Goal: Information Seeking & Learning: Learn about a topic

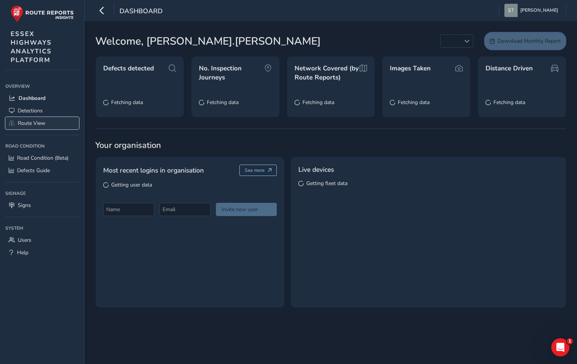
click at [29, 124] on span "Route View" at bounding box center [32, 123] width 28 height 7
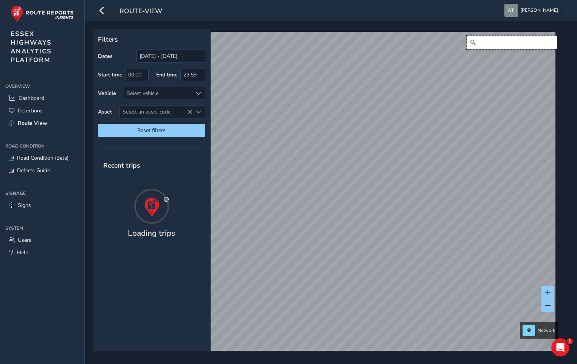
click at [486, 40] on input "Search" at bounding box center [512, 43] width 91 height 14
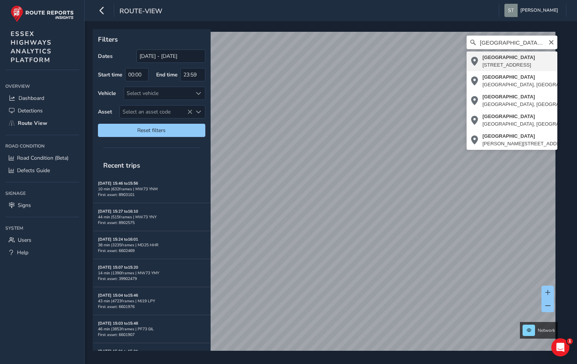
type input "[STREET_ADDRESS]"
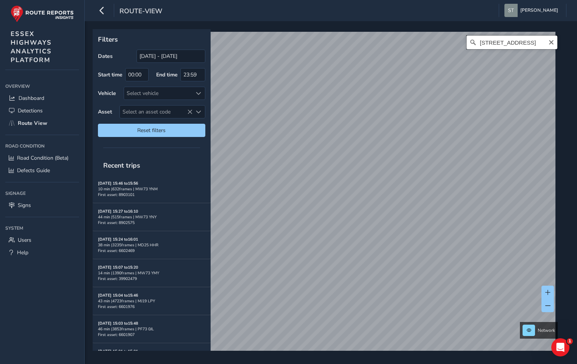
click at [536, 41] on input "[STREET_ADDRESS]" at bounding box center [512, 43] width 91 height 14
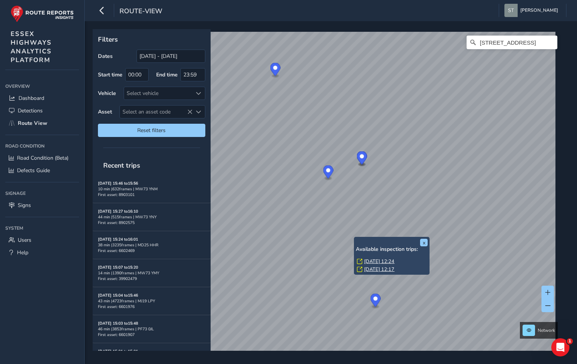
click at [370, 261] on link "[DATE] 12:24" at bounding box center [379, 261] width 30 height 7
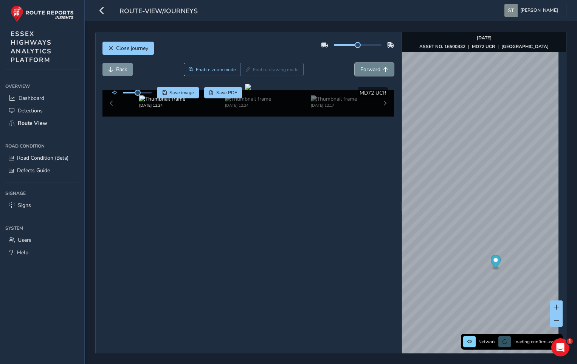
click at [365, 70] on span "Forward" at bounding box center [371, 69] width 20 height 7
click at [365, 69] on span "Forward" at bounding box center [371, 69] width 20 height 7
click at [365, 68] on span "Forward" at bounding box center [371, 69] width 20 height 7
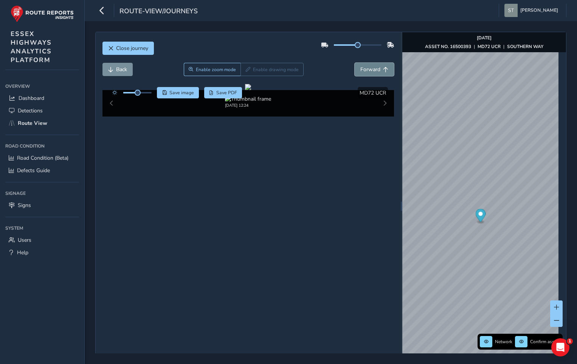
click at [366, 67] on span "Forward" at bounding box center [371, 69] width 20 height 7
click at [366, 66] on span "Forward" at bounding box center [371, 69] width 20 height 7
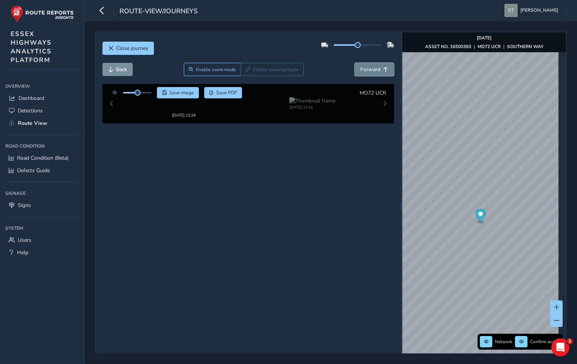
click at [366, 66] on span "Forward" at bounding box center [371, 69] width 20 height 7
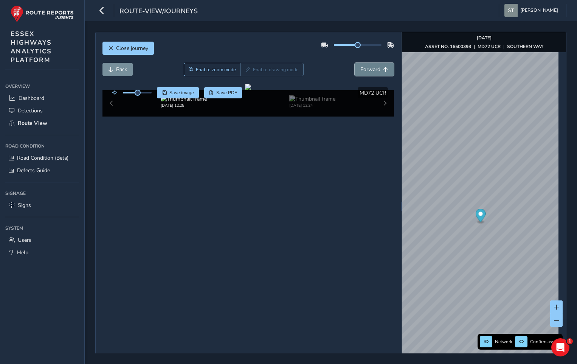
click at [366, 66] on span "Forward" at bounding box center [371, 69] width 20 height 7
click at [366, 65] on button "Forward" at bounding box center [374, 69] width 39 height 13
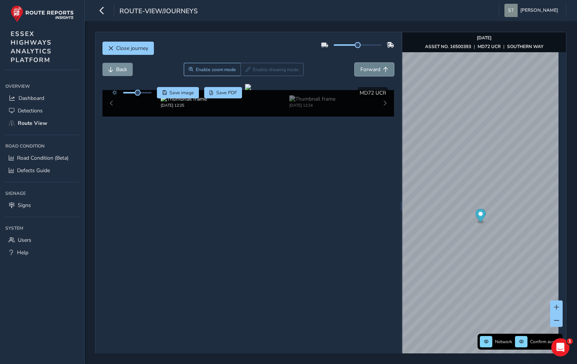
click at [366, 65] on button "Forward" at bounding box center [374, 69] width 39 height 13
click at [128, 48] on span "Close journey" at bounding box center [132, 48] width 32 height 7
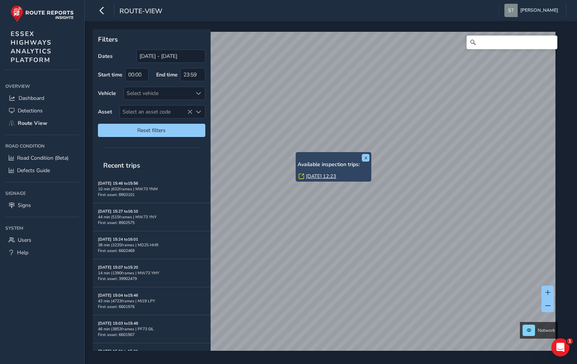
click at [311, 174] on link "[DATE] 12:23" at bounding box center [321, 176] width 30 height 7
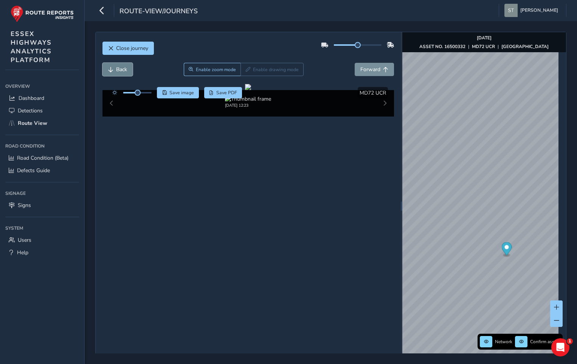
click at [115, 72] on button "Back" at bounding box center [118, 69] width 30 height 13
click at [115, 71] on button "Back" at bounding box center [118, 69] width 30 height 13
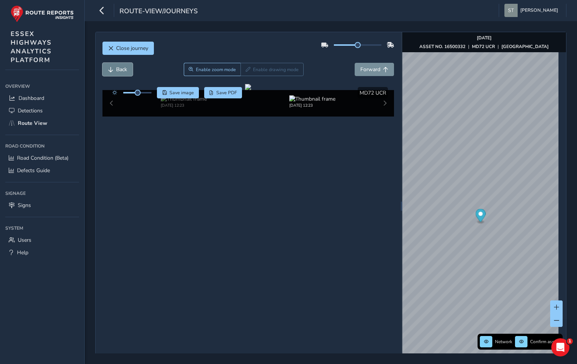
click at [115, 71] on button "Back" at bounding box center [118, 69] width 30 height 13
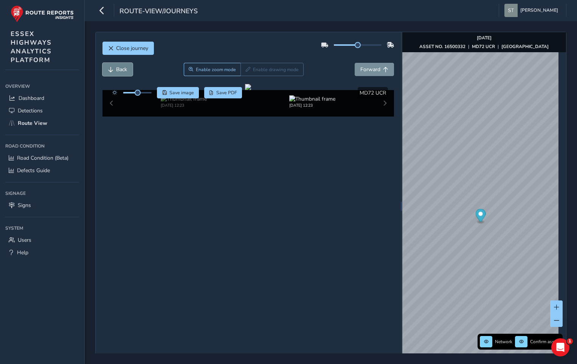
click at [116, 71] on span "Back" at bounding box center [121, 69] width 11 height 7
click at [369, 73] on span "Forward" at bounding box center [371, 69] width 20 height 7
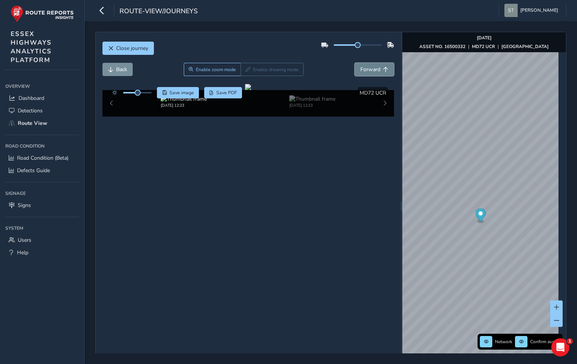
click at [369, 72] on span "Forward" at bounding box center [371, 69] width 20 height 7
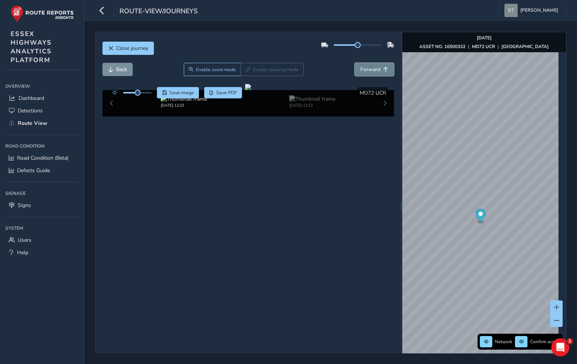
click at [369, 72] on span "Forward" at bounding box center [371, 69] width 20 height 7
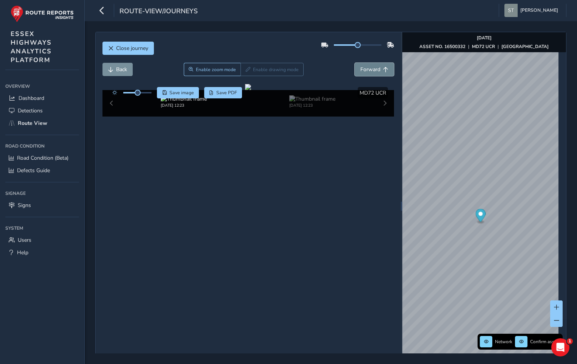
click at [369, 72] on span "Forward" at bounding box center [371, 69] width 20 height 7
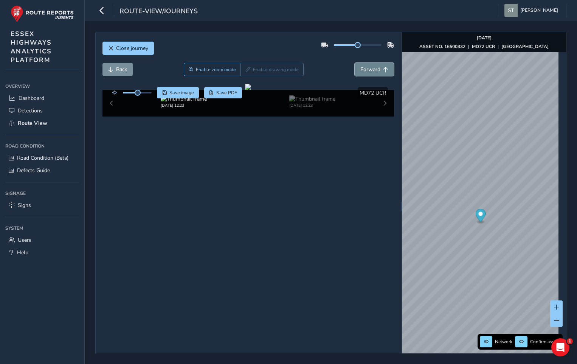
click at [369, 72] on span "Forward" at bounding box center [371, 69] width 20 height 7
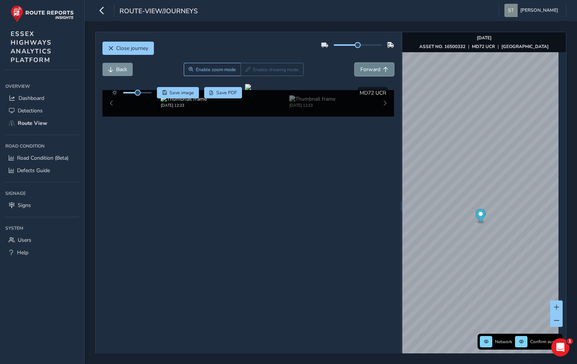
click at [369, 72] on span "Forward" at bounding box center [371, 69] width 20 height 7
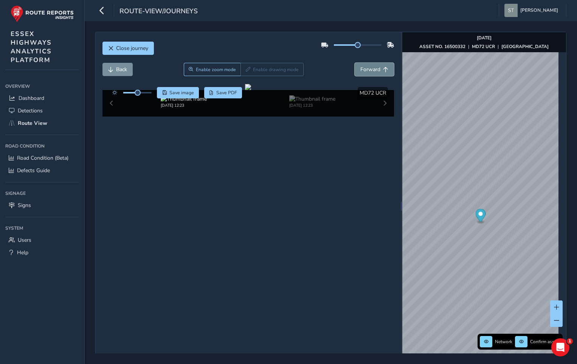
click at [369, 72] on span "Forward" at bounding box center [371, 69] width 20 height 7
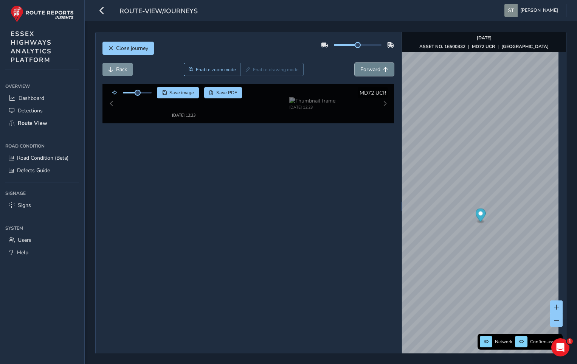
click at [369, 72] on span "Forward" at bounding box center [371, 69] width 20 height 7
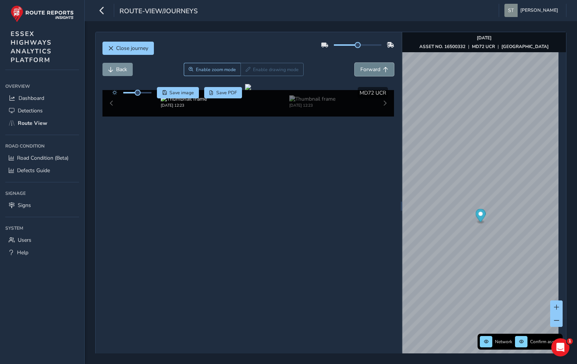
click at [369, 72] on span "Forward" at bounding box center [371, 69] width 20 height 7
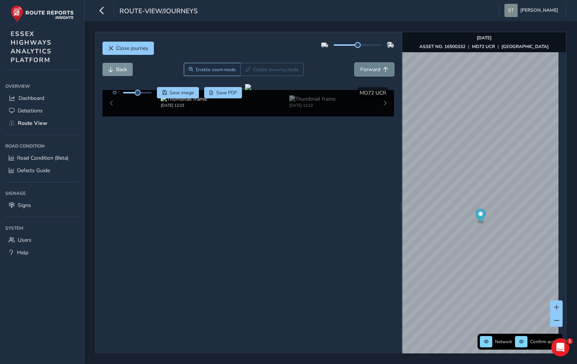
click at [369, 72] on span "Forward" at bounding box center [371, 69] width 20 height 7
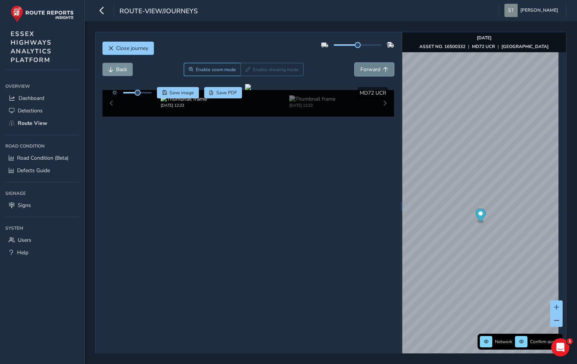
click at [369, 72] on span "Forward" at bounding box center [371, 69] width 20 height 7
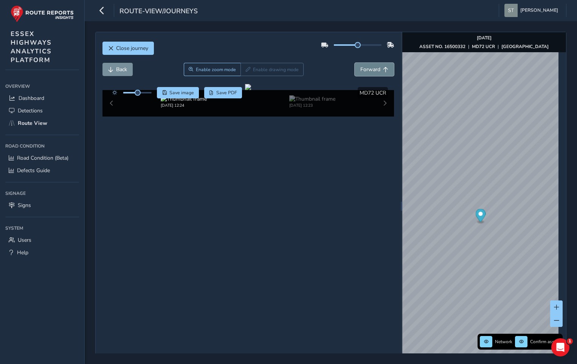
click at [369, 72] on span "Forward" at bounding box center [371, 69] width 20 height 7
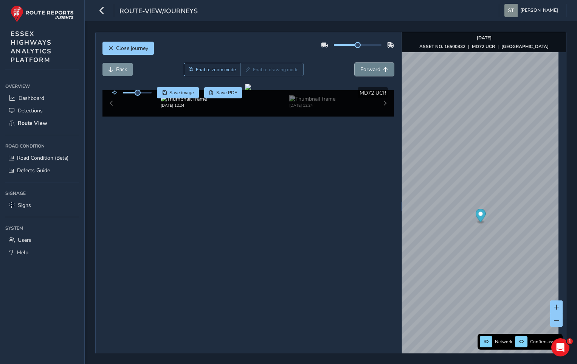
click at [369, 72] on span "Forward" at bounding box center [371, 69] width 20 height 7
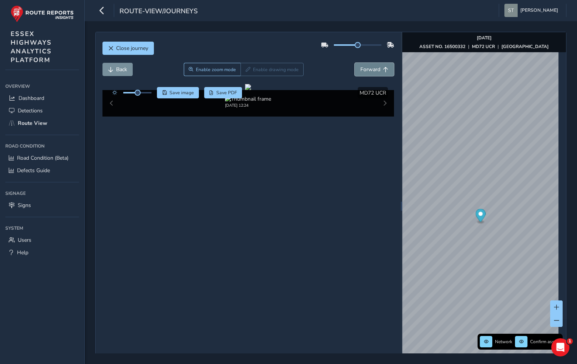
click at [369, 72] on span "Forward" at bounding box center [371, 69] width 20 height 7
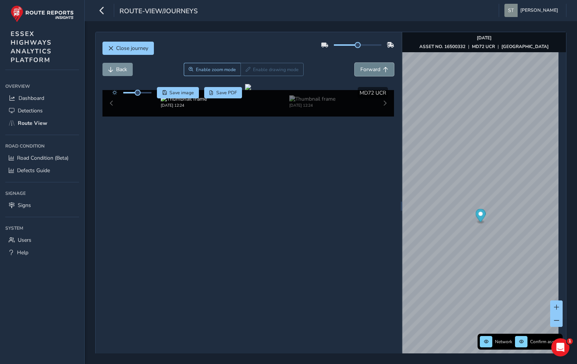
click at [369, 72] on span "Forward" at bounding box center [371, 69] width 20 height 7
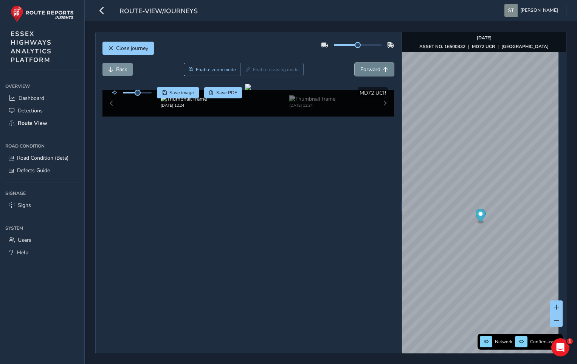
click at [369, 72] on span "Forward" at bounding box center [371, 69] width 20 height 7
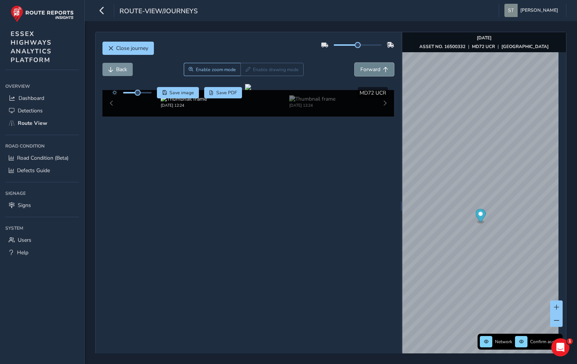
click at [369, 72] on span "Forward" at bounding box center [371, 69] width 20 height 7
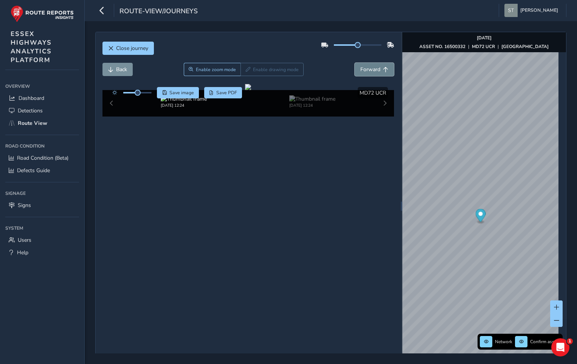
click at [369, 72] on span "Forward" at bounding box center [371, 69] width 20 height 7
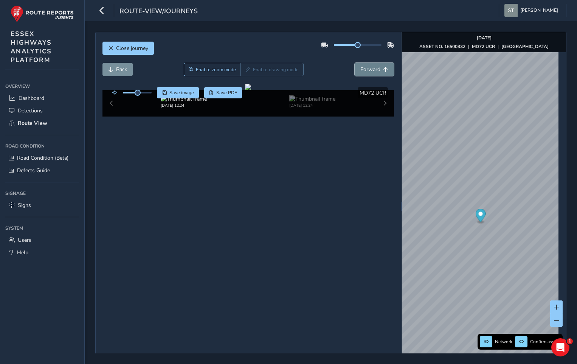
click at [369, 72] on span "Forward" at bounding box center [371, 69] width 20 height 7
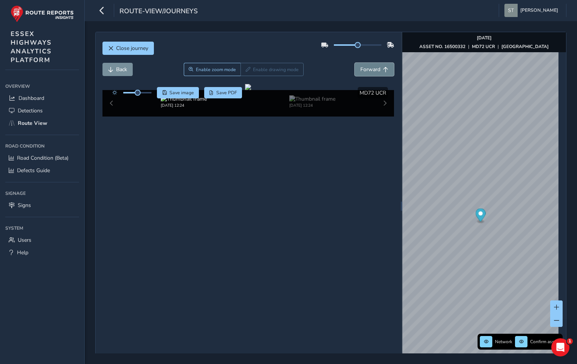
click at [369, 72] on span "Forward" at bounding box center [371, 69] width 20 height 7
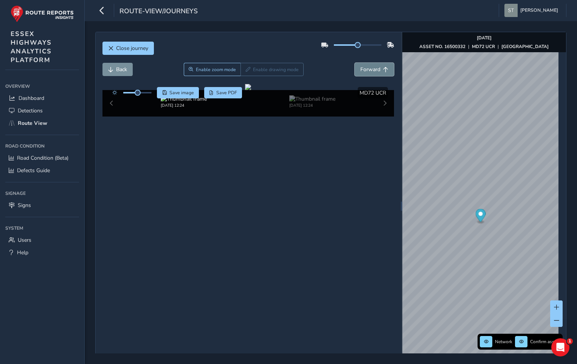
click at [369, 72] on span "Forward" at bounding box center [371, 69] width 20 height 7
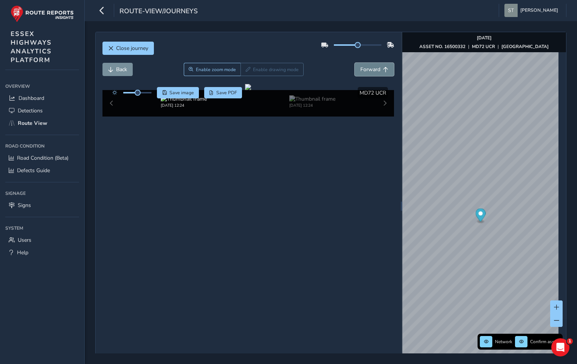
click at [369, 72] on span "Forward" at bounding box center [371, 69] width 20 height 7
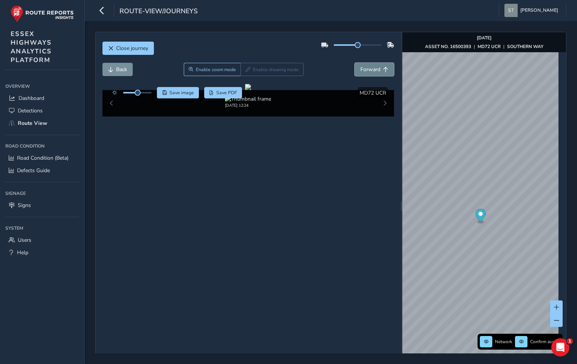
click at [369, 72] on span "Forward" at bounding box center [371, 69] width 20 height 7
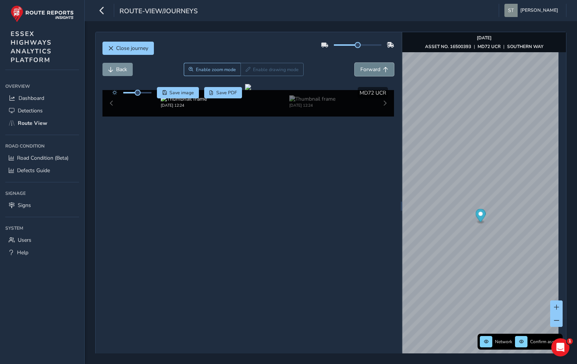
click at [369, 72] on span "Forward" at bounding box center [371, 69] width 20 height 7
click at [384, 259] on div "Close journey Back Enable zoom mode Enable drawing mode Forward Click and Drag …" at bounding box center [330, 206] width 471 height 348
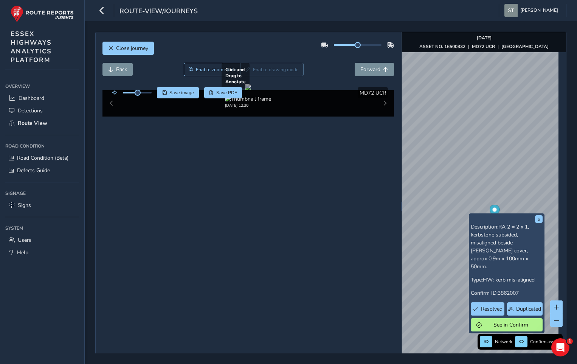
click at [245, 90] on div at bounding box center [248, 87] width 6 height 6
click at [371, 64] on button "Forward" at bounding box center [374, 69] width 39 height 13
click at [371, 65] on button "Forward" at bounding box center [374, 69] width 39 height 13
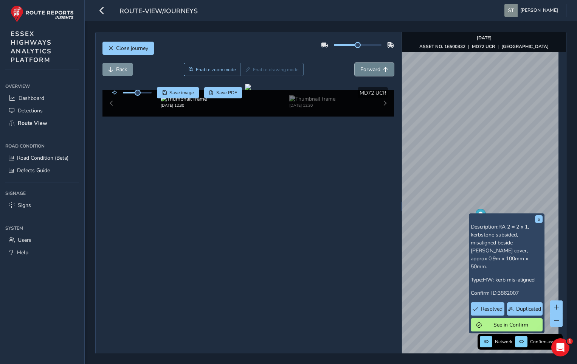
click at [371, 65] on button "Forward" at bounding box center [374, 69] width 39 height 13
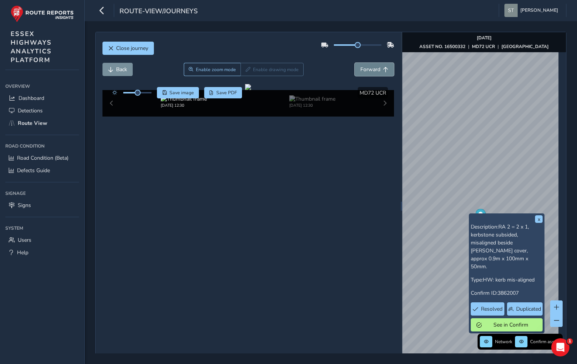
click at [371, 65] on button "Forward" at bounding box center [374, 69] width 39 height 13
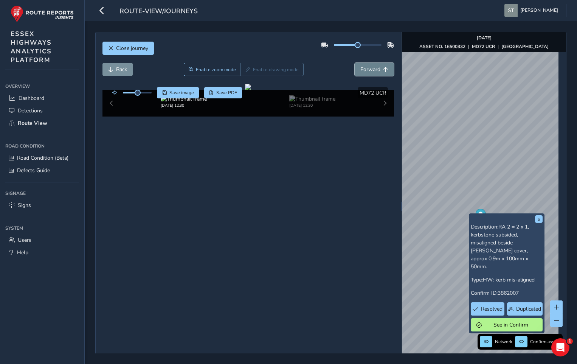
click at [371, 65] on button "Forward" at bounding box center [374, 69] width 39 height 13
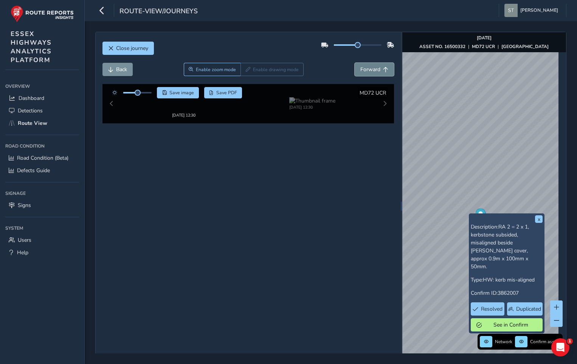
click at [371, 65] on button "Forward" at bounding box center [374, 69] width 39 height 13
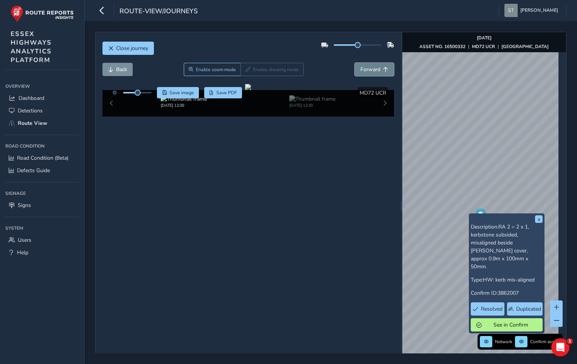
click at [371, 65] on button "Forward" at bounding box center [374, 69] width 39 height 13
click at [119, 70] on span "Back" at bounding box center [121, 69] width 11 height 7
click at [118, 70] on span "Back" at bounding box center [121, 69] width 11 height 7
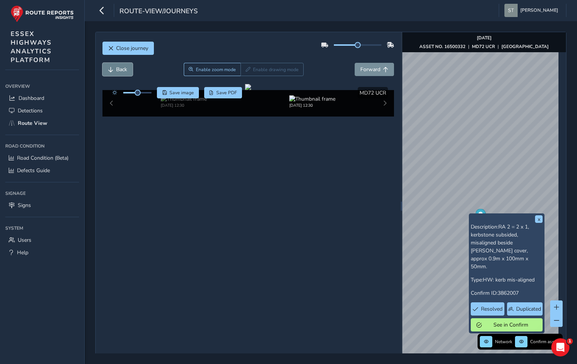
click at [118, 70] on span "Back" at bounding box center [121, 69] width 11 height 7
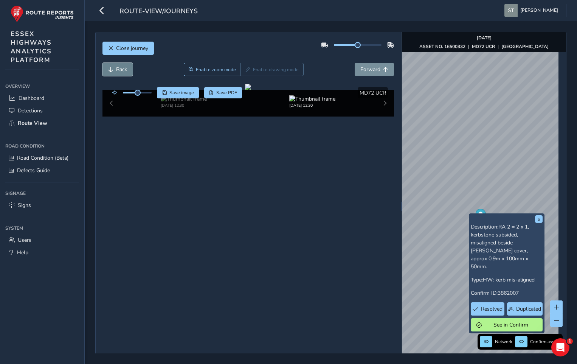
click at [118, 70] on span "Back" at bounding box center [121, 69] width 11 height 7
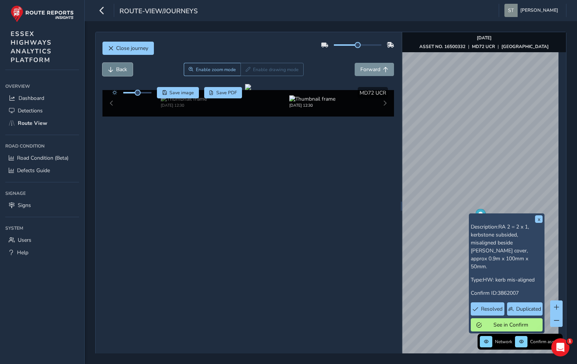
click at [118, 70] on span "Back" at bounding box center [121, 69] width 11 height 7
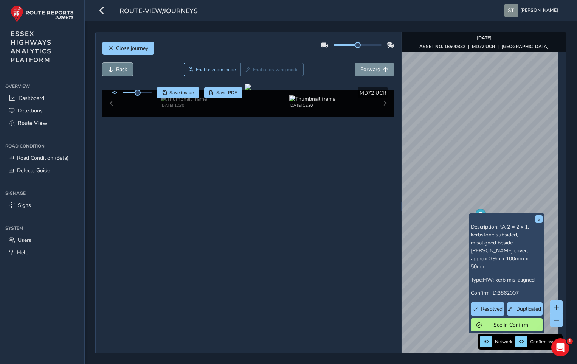
click at [118, 70] on span "Back" at bounding box center [121, 69] width 11 height 7
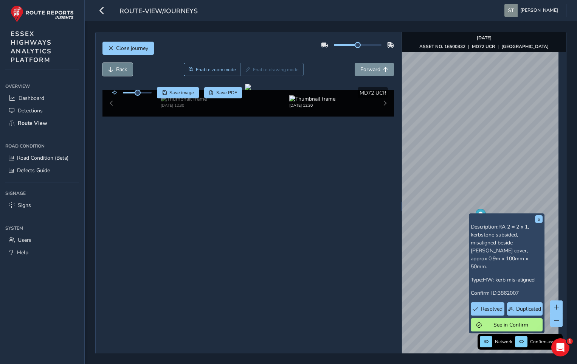
click at [118, 70] on span "Back" at bounding box center [121, 69] width 11 height 7
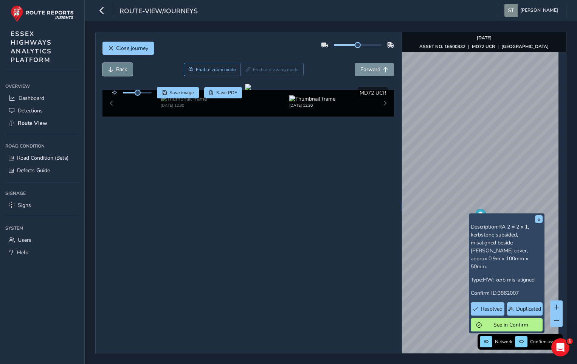
click at [118, 70] on span "Back" at bounding box center [121, 69] width 11 height 7
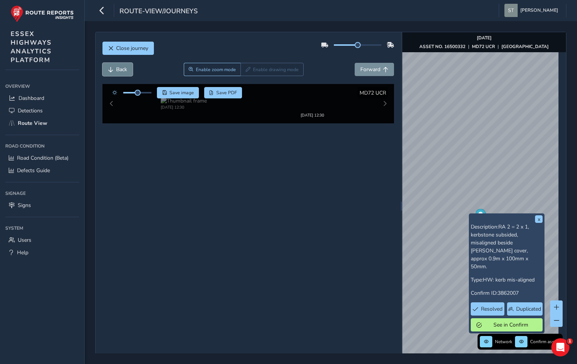
click at [118, 70] on span "Back" at bounding box center [121, 69] width 11 height 7
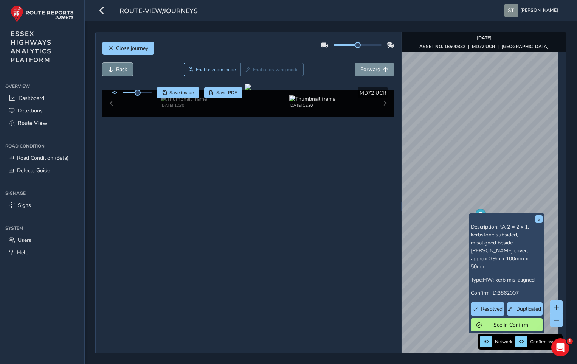
click at [118, 70] on span "Back" at bounding box center [121, 69] width 11 height 7
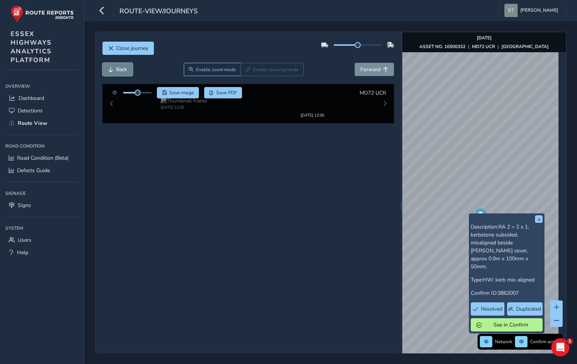
click at [118, 70] on span "Back" at bounding box center [121, 69] width 11 height 7
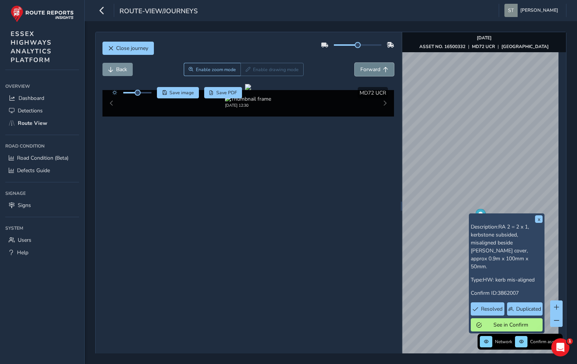
click at [371, 68] on span "Forward" at bounding box center [371, 69] width 20 height 7
